Goal: Information Seeking & Learning: Understand process/instructions

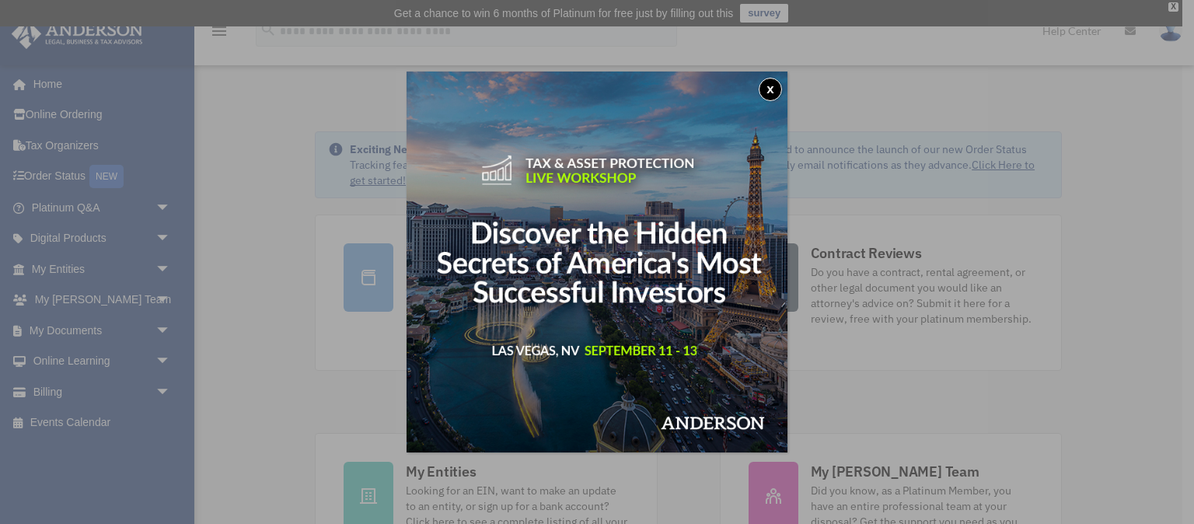
click at [772, 89] on button "x" at bounding box center [770, 89] width 23 height 23
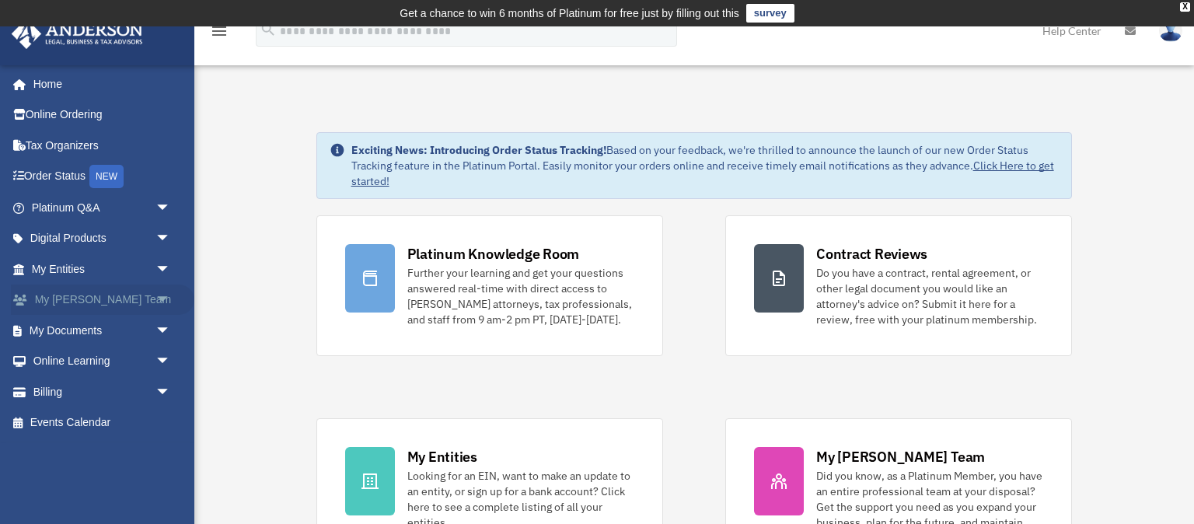
click at [80, 302] on link "My Anderson Team arrow_drop_down" at bounding box center [102, 300] width 183 height 31
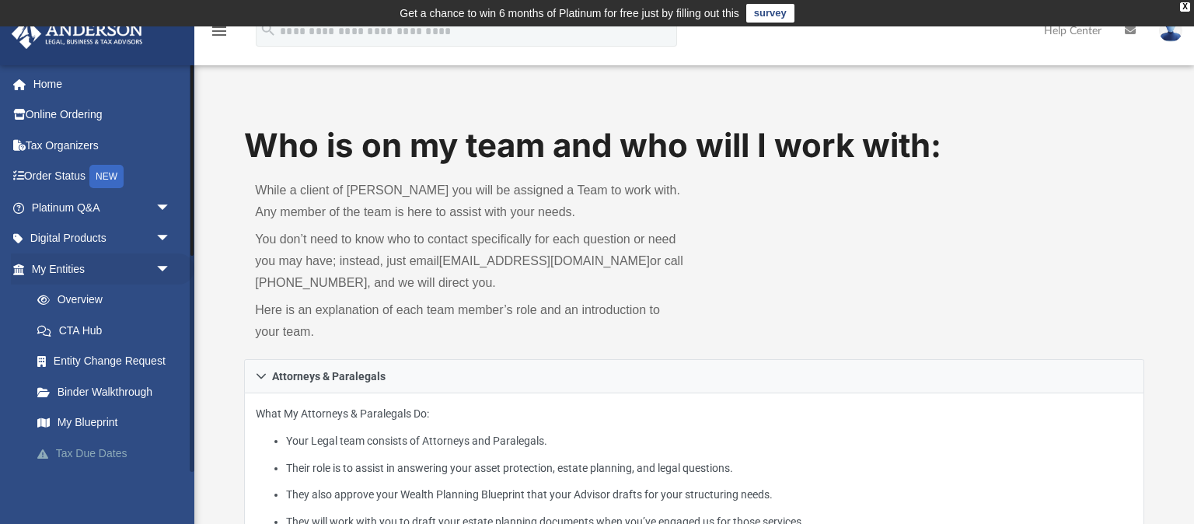
click at [117, 452] on link "Tax Due Dates" at bounding box center [108, 453] width 173 height 31
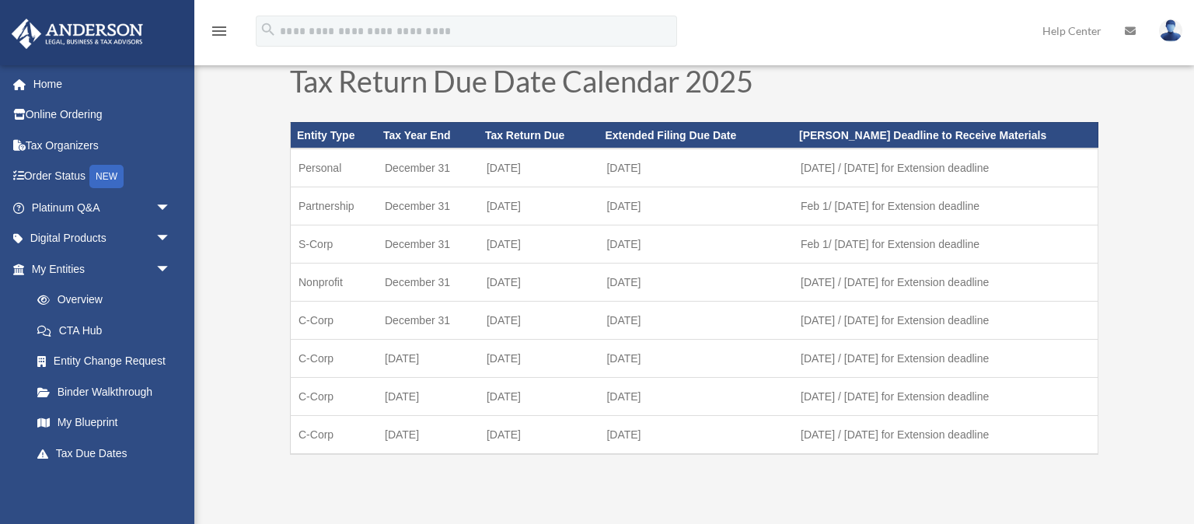
scroll to position [164, 0]
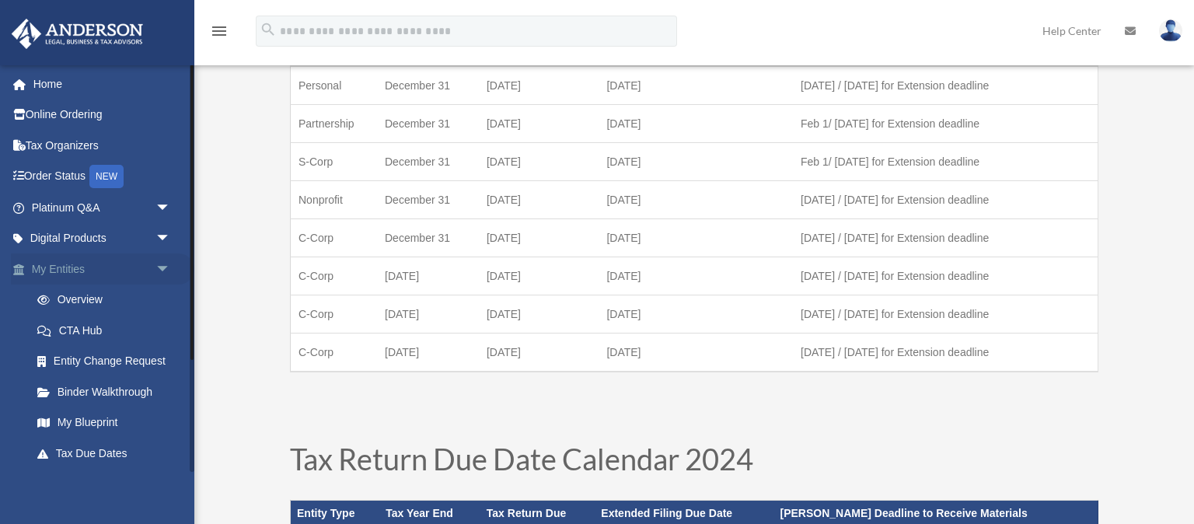
click at [106, 272] on link "My Entities arrow_drop_down" at bounding box center [102, 268] width 183 height 31
click at [162, 266] on span "arrow_drop_down" at bounding box center [170, 269] width 31 height 32
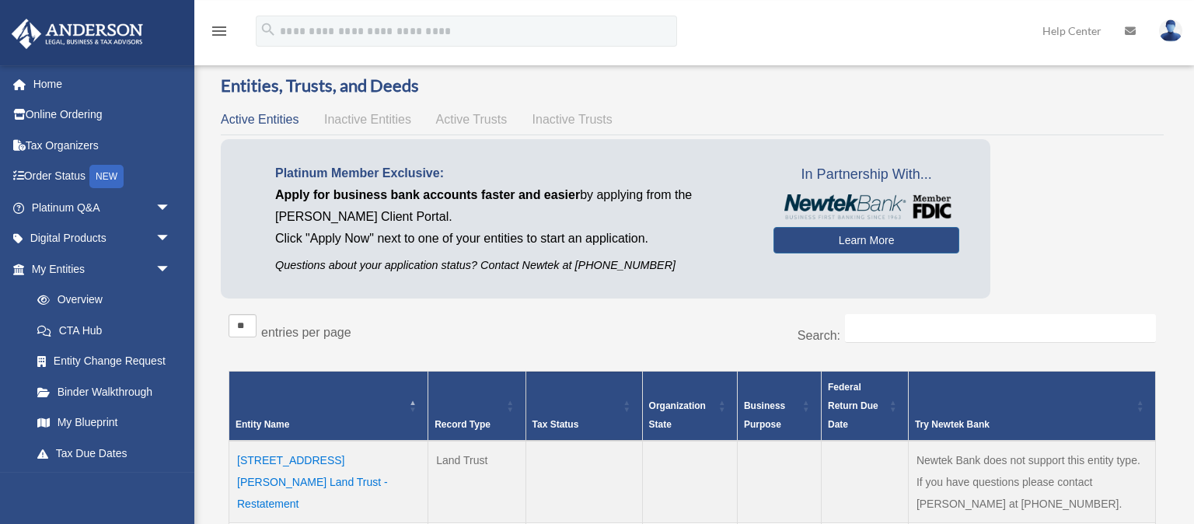
scroll to position [2, 0]
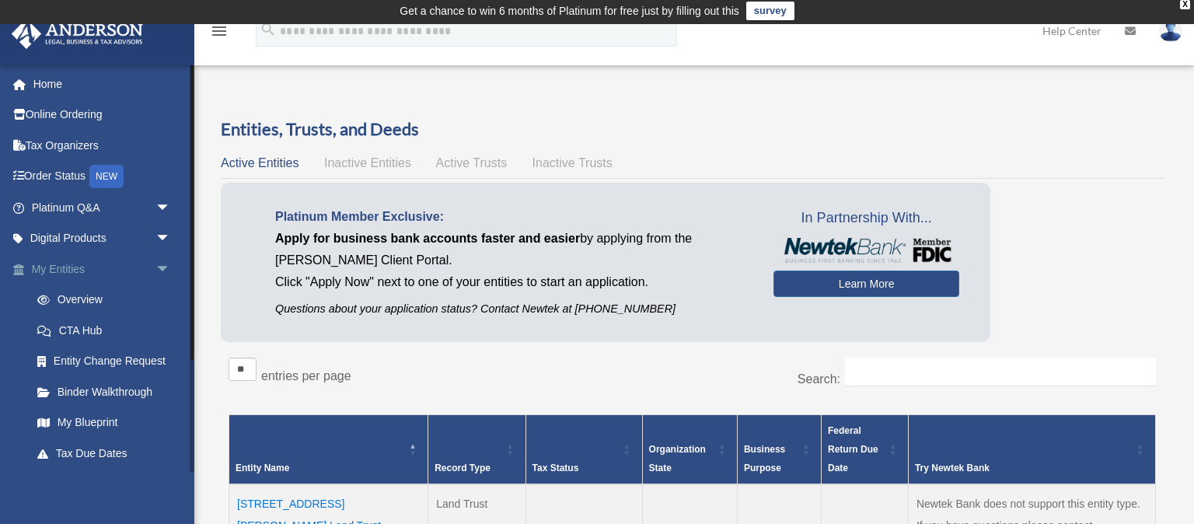
click at [163, 265] on span "arrow_drop_down" at bounding box center [170, 269] width 31 height 32
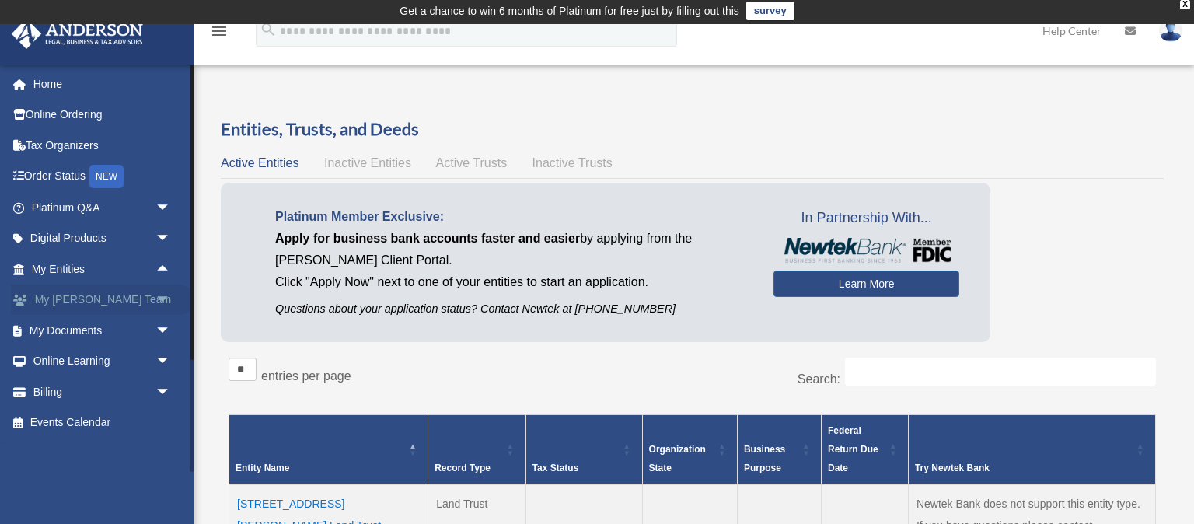
click at [163, 295] on span "arrow_drop_down" at bounding box center [170, 301] width 31 height 32
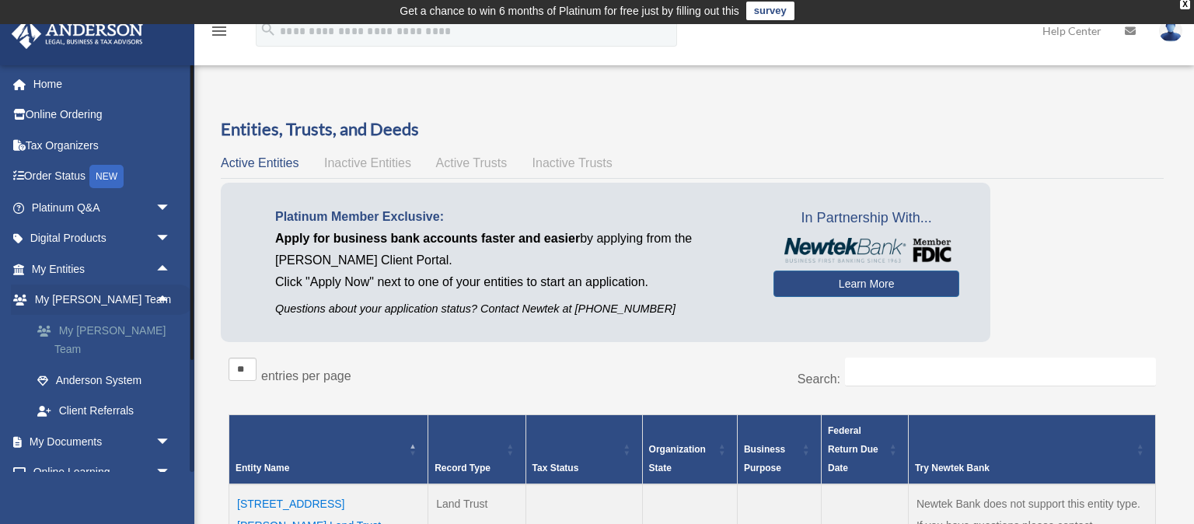
click at [126, 329] on link "My [PERSON_NAME] Team" at bounding box center [108, 340] width 173 height 50
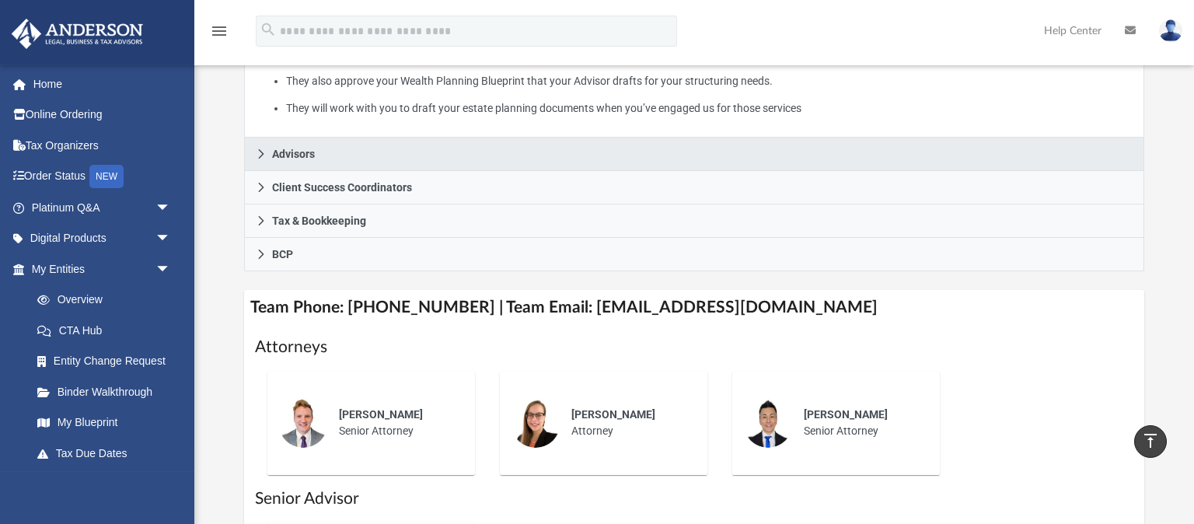
scroll to position [410, 0]
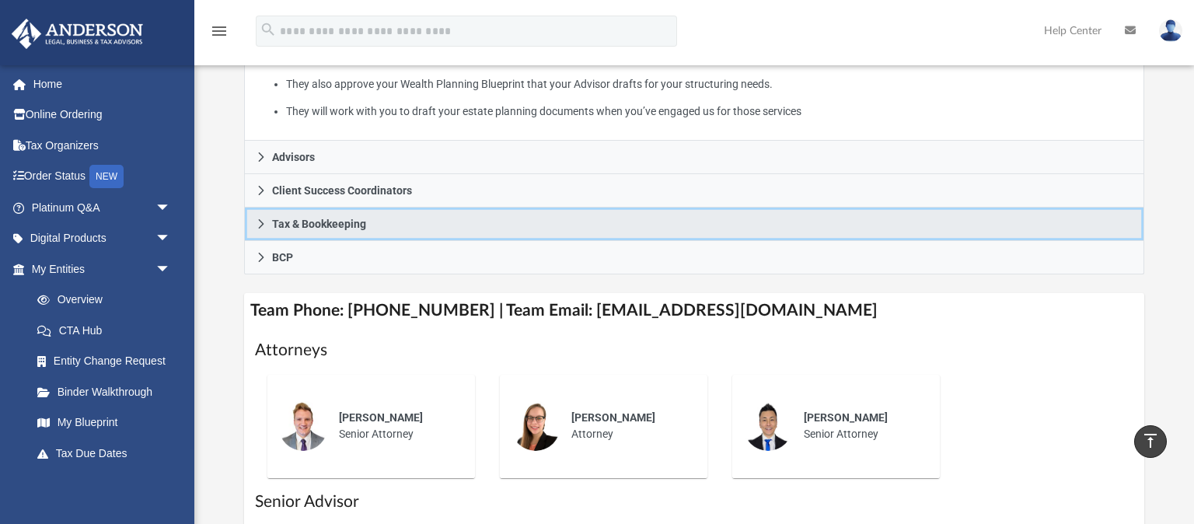
click at [317, 223] on span "Tax & Bookkeeping" at bounding box center [319, 223] width 94 height 11
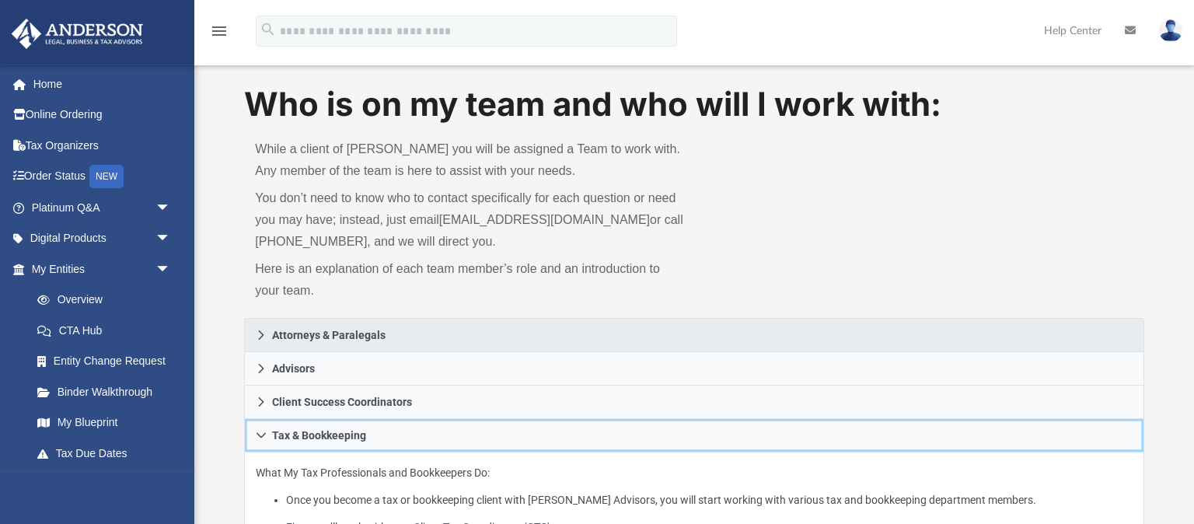
scroll to position [0, 0]
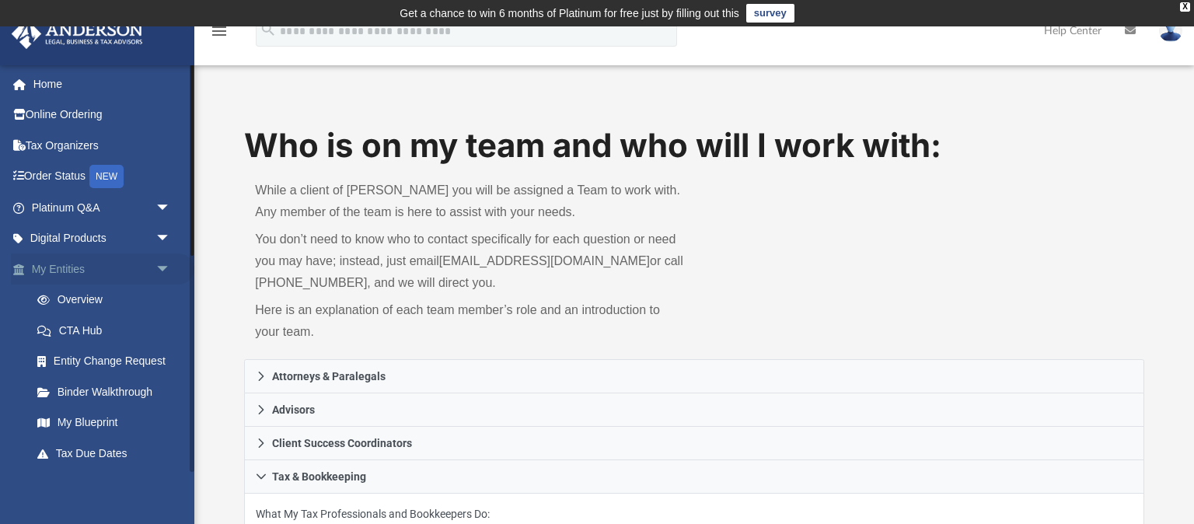
click at [161, 266] on span "arrow_drop_down" at bounding box center [170, 269] width 31 height 32
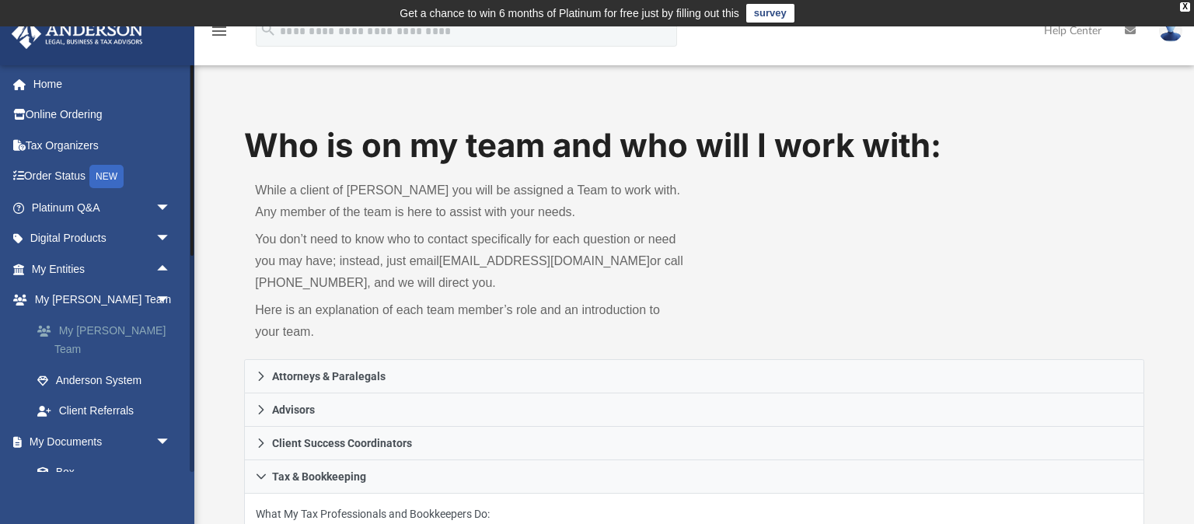
click at [117, 333] on link "My [PERSON_NAME] Team" at bounding box center [108, 340] width 173 height 50
click at [101, 365] on link "Anderson System" at bounding box center [108, 380] width 173 height 31
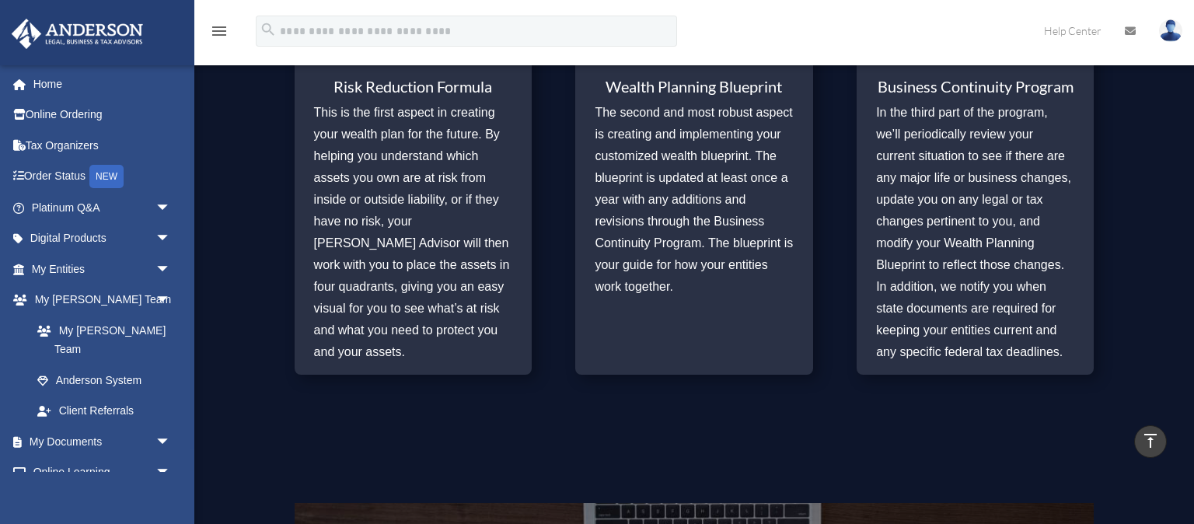
scroll to position [1154, 0]
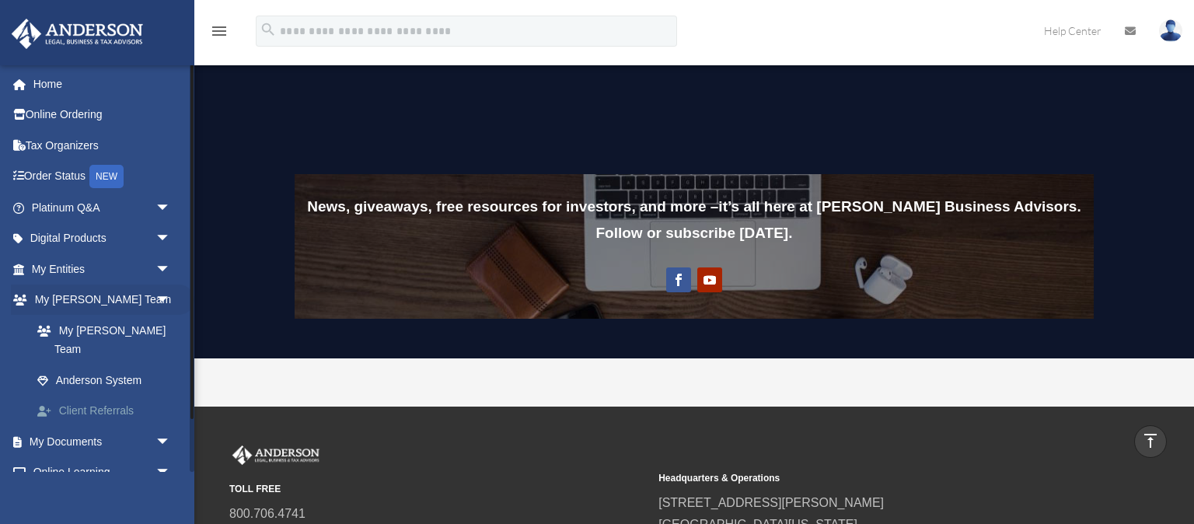
click at [92, 396] on link "Client Referrals" at bounding box center [108, 411] width 173 height 31
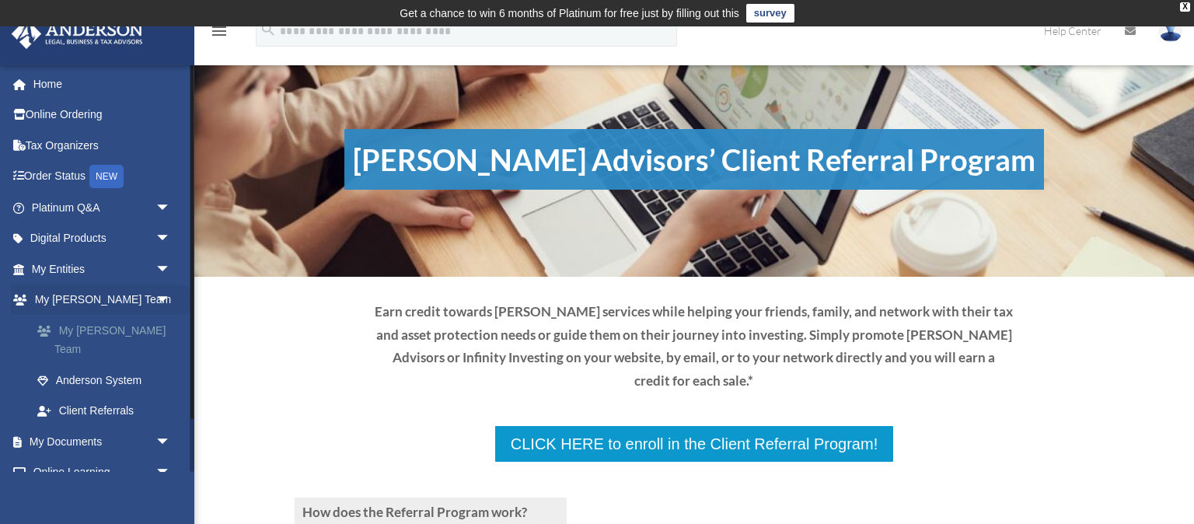
click at [86, 333] on link "My [PERSON_NAME] Team" at bounding box center [108, 340] width 173 height 50
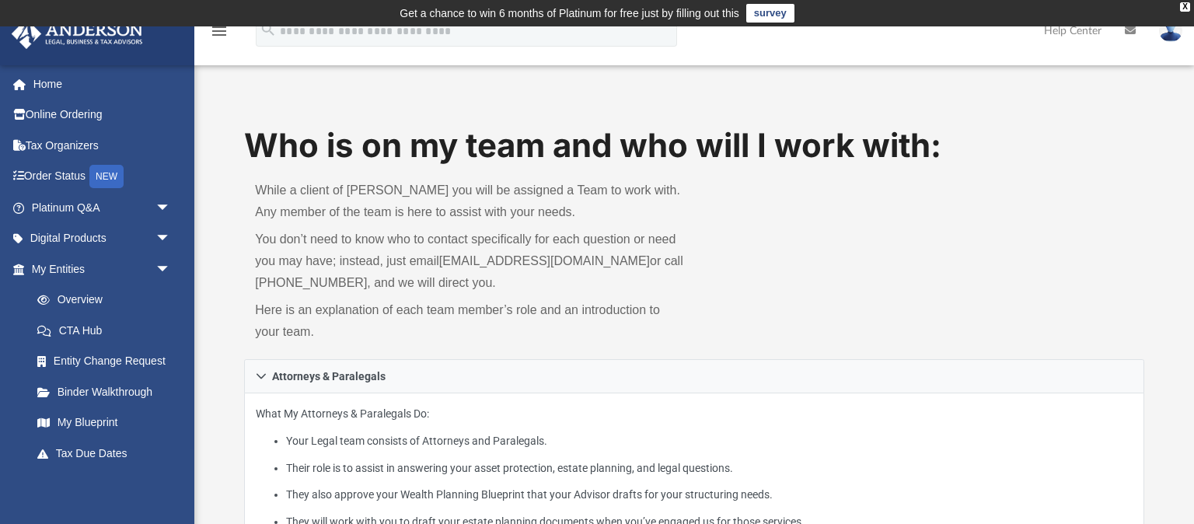
drag, startPoint x: 625, startPoint y: 263, endPoint x: 442, endPoint y: 263, distance: 182.7
click at [442, 263] on p "You don’t need to know who to contact specifically for each question or need yo…" at bounding box center [469, 261] width 428 height 65
copy p "You don’t need to know who to contact specifically for each question or need yo…"
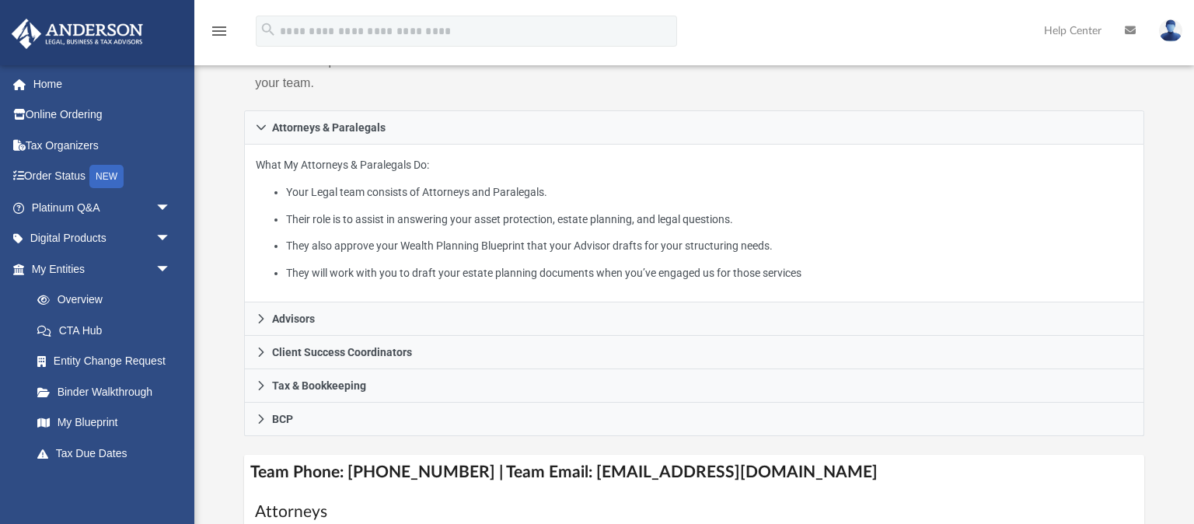
scroll to position [328, 0]
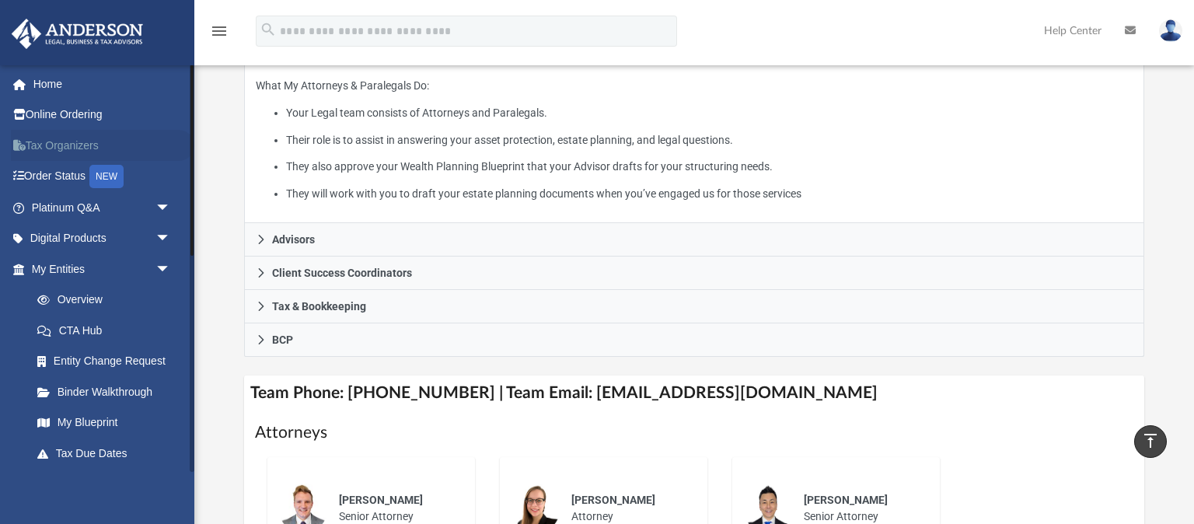
click at [71, 150] on link "Tax Organizers" at bounding box center [102, 145] width 183 height 31
